Goal: Task Accomplishment & Management: Manage account settings

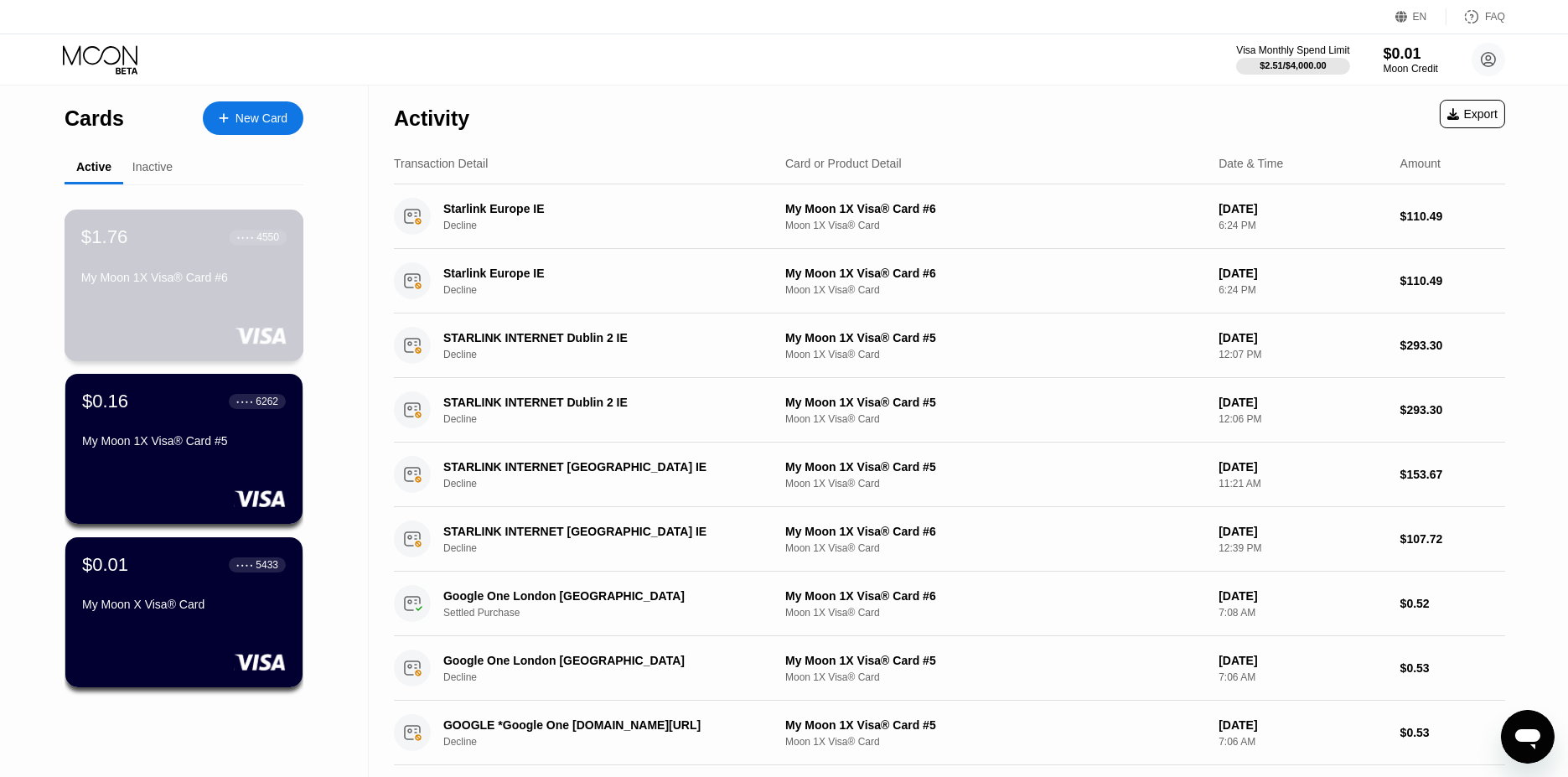
click at [179, 304] on div "$1.76 ● ● ● ● 4550 My Moon 1X Visa® Card #6" at bounding box center [184, 285] width 240 height 151
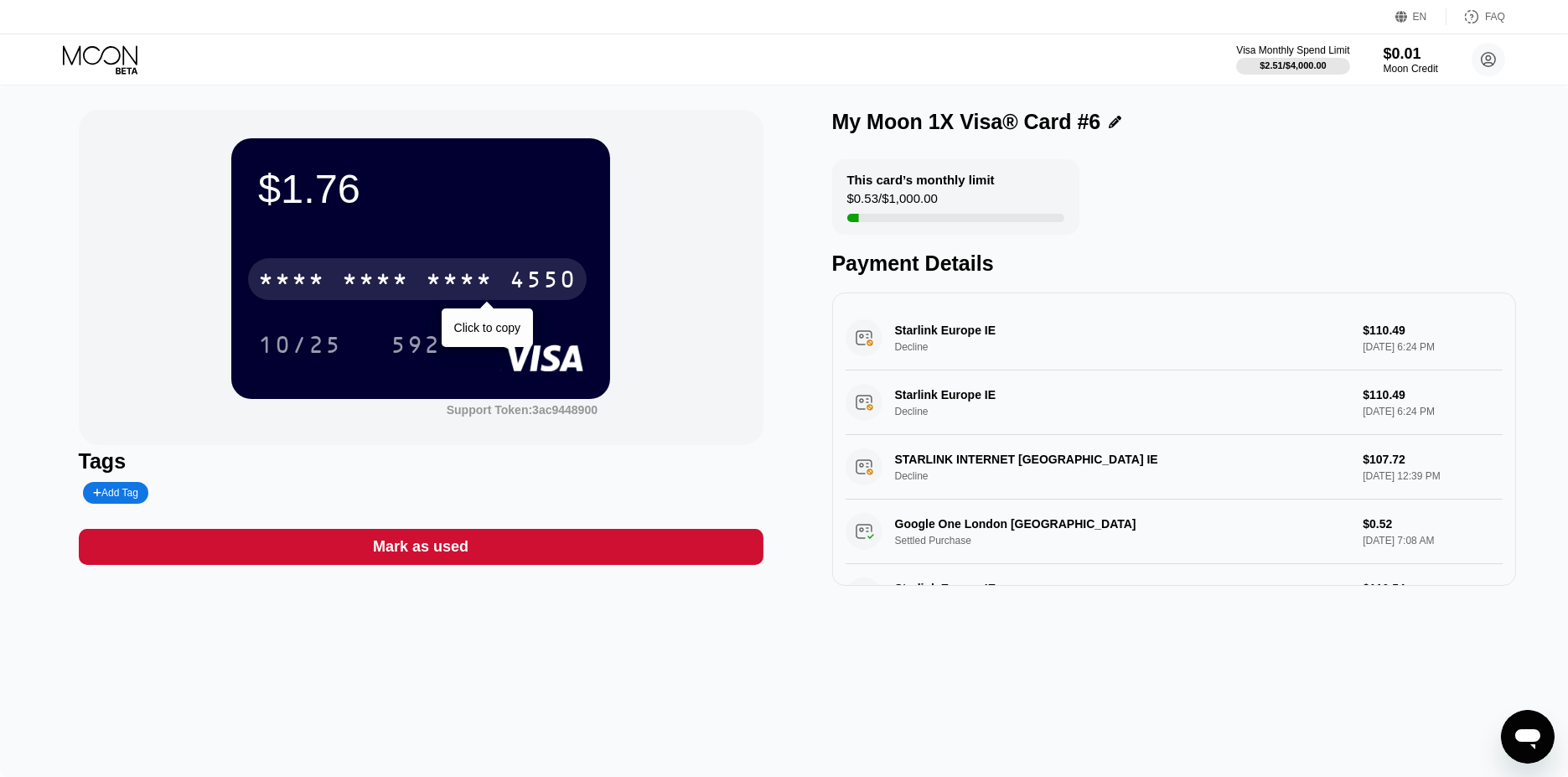
click at [516, 277] on div "4550" at bounding box center [542, 282] width 67 height 27
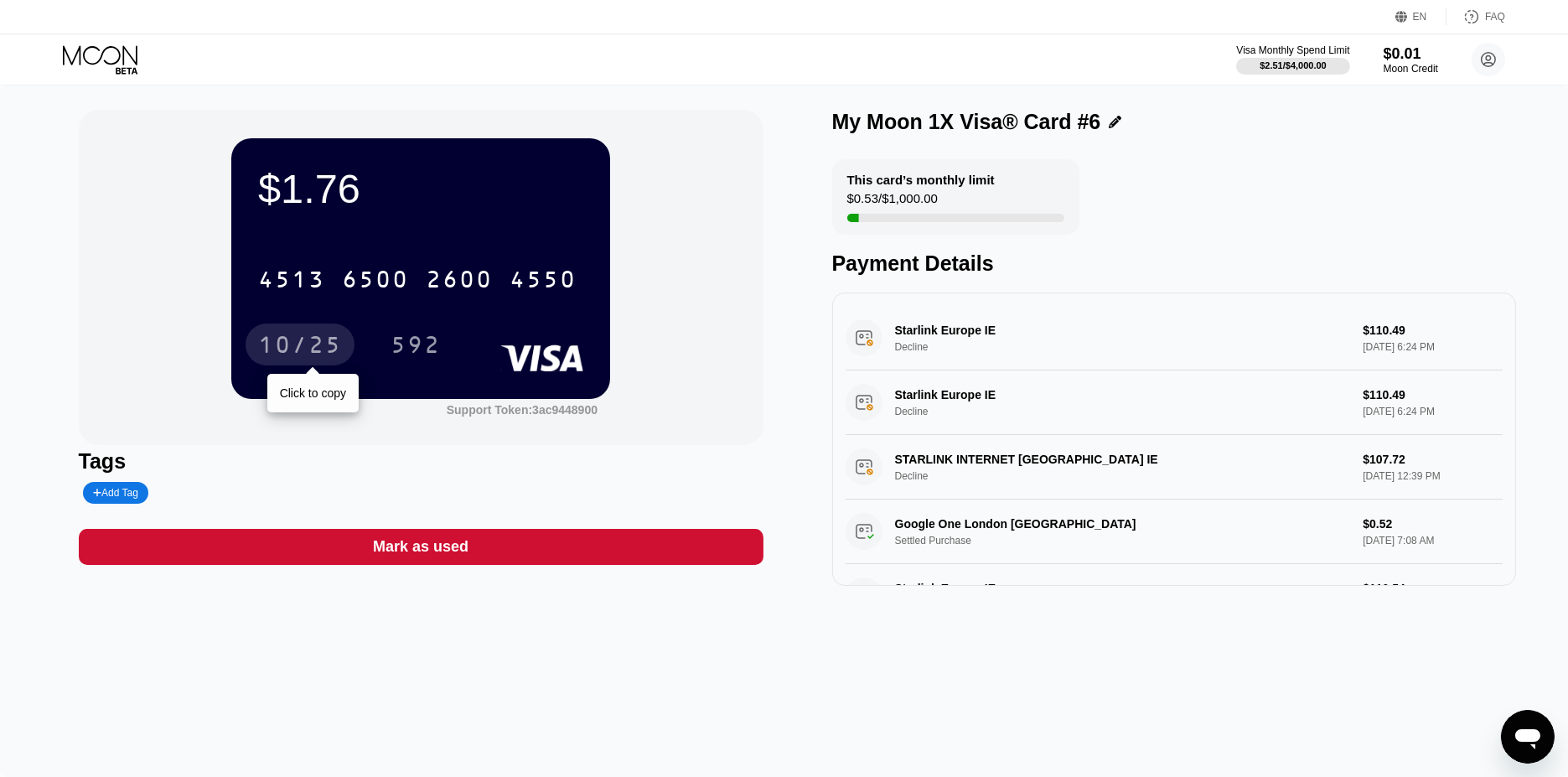
click at [332, 344] on div "10/25" at bounding box center [300, 347] width 83 height 27
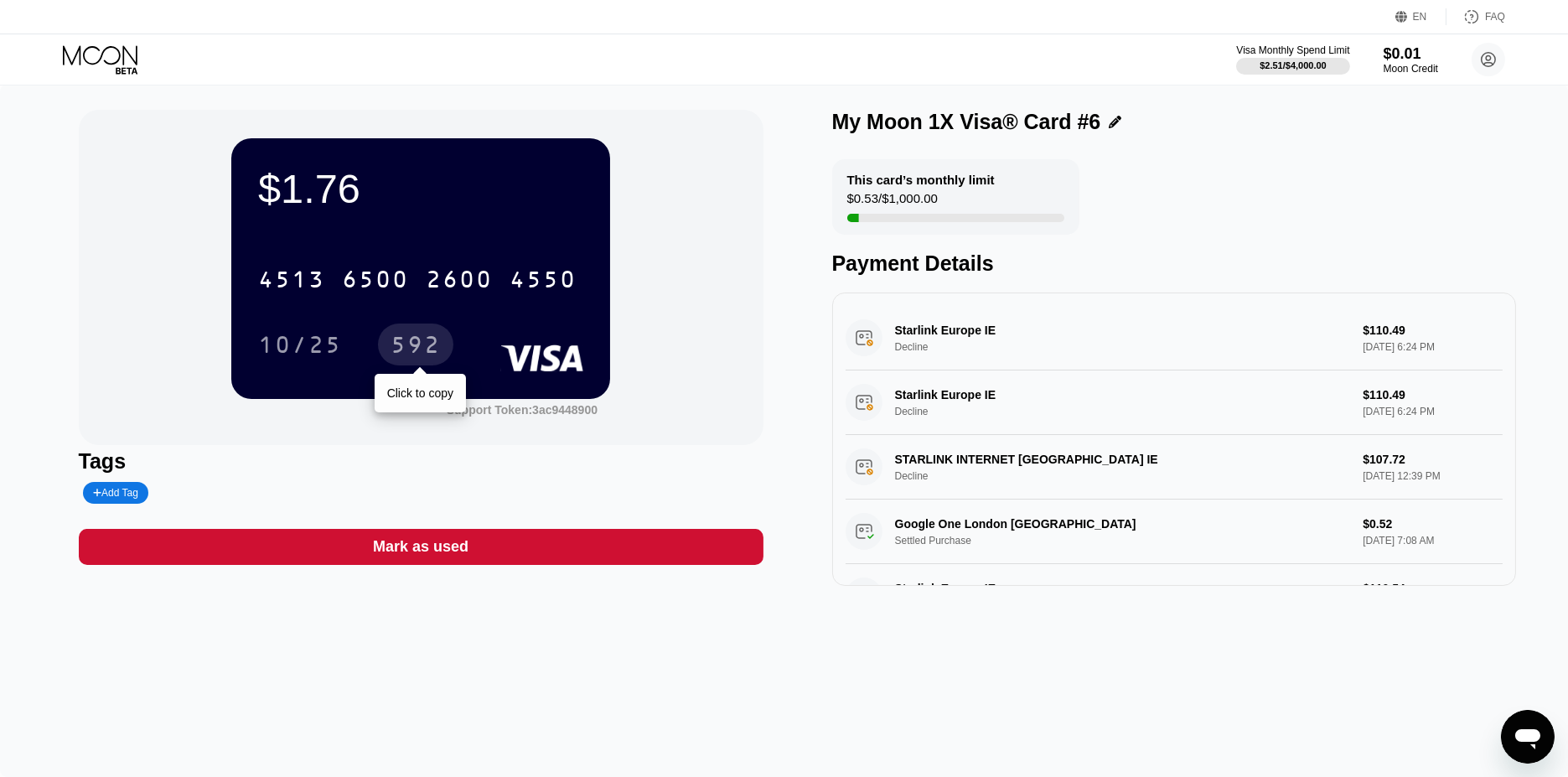
click at [441, 350] on div "592" at bounding box center [416, 344] width 76 height 42
